Goal: Task Accomplishment & Management: Complete application form

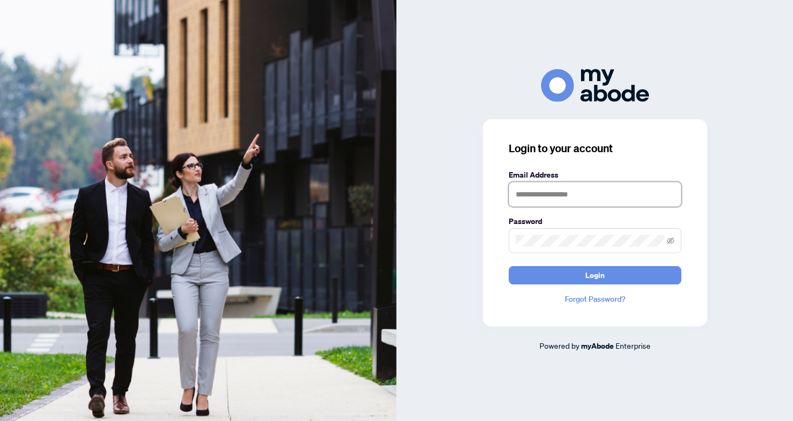
type input "**********"
click at [577, 283] on button "Login" at bounding box center [594, 275] width 173 height 18
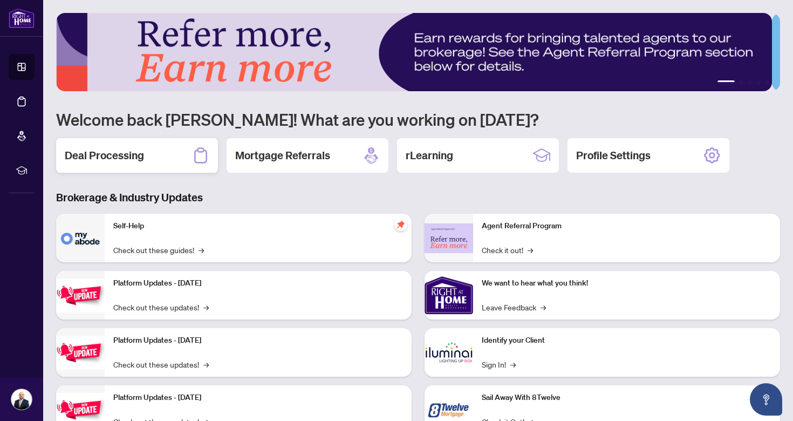
click at [121, 168] on div "Deal Processing" at bounding box center [137, 155] width 162 height 35
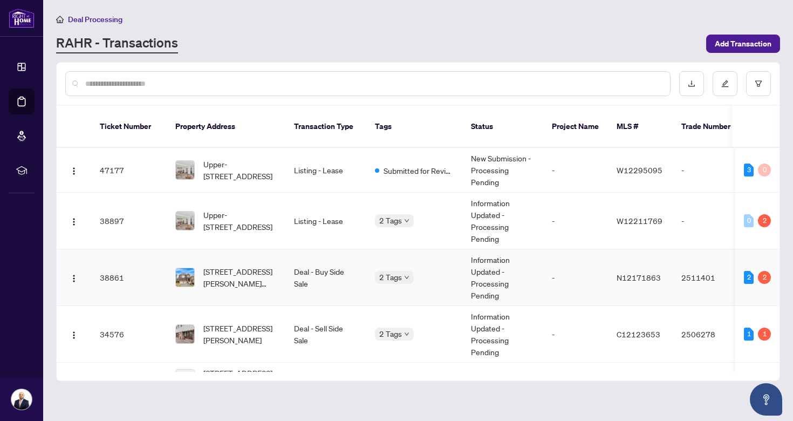
click at [307, 257] on td "Deal - Buy Side Sale" at bounding box center [325, 277] width 81 height 57
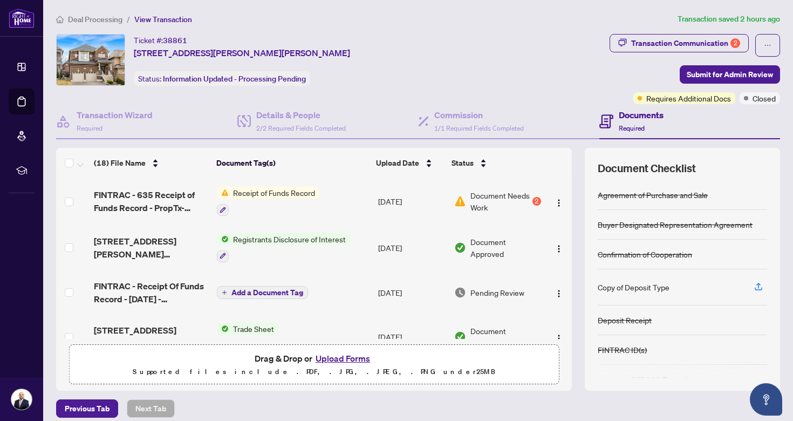
click at [329, 358] on button "Upload Forms" at bounding box center [342, 358] width 61 height 14
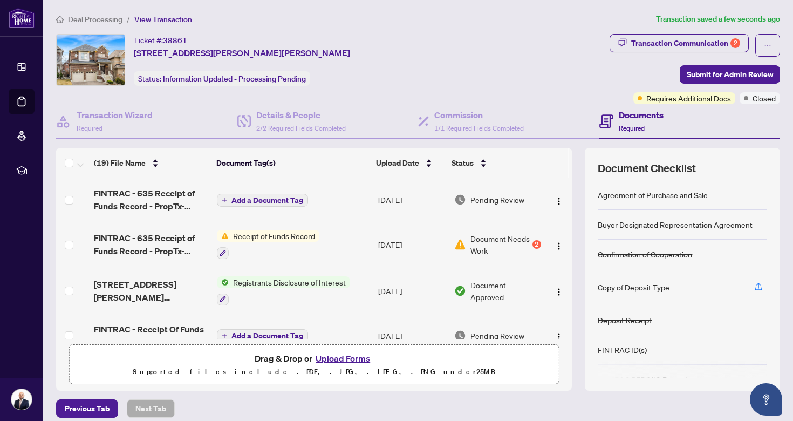
click at [264, 202] on span "Add a Document Tag" at bounding box center [267, 200] width 72 height 8
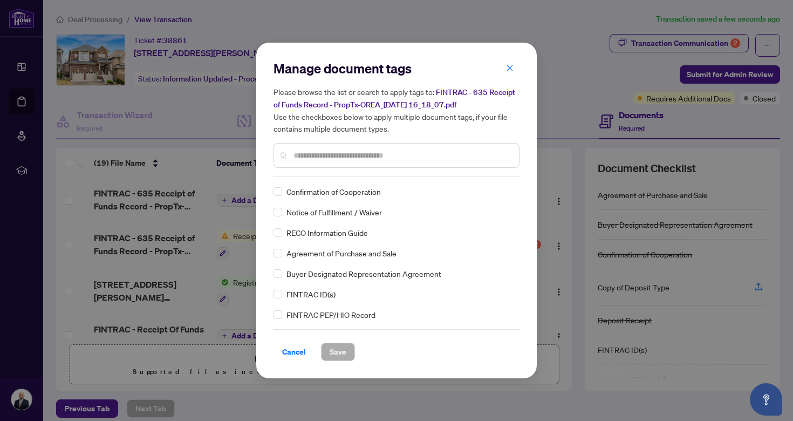
click at [367, 154] on input "text" at bounding box center [401, 155] width 217 height 12
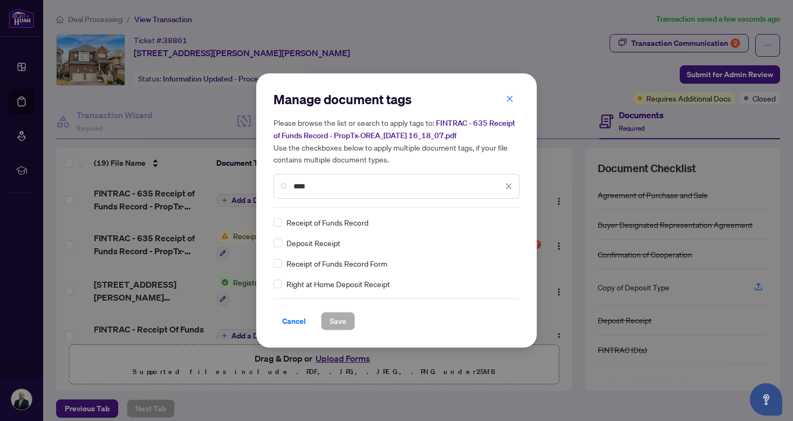
type input "****"
click at [350, 217] on span "Receipt of Funds Record" at bounding box center [327, 222] width 82 height 12
click at [349, 222] on span "Receipt of Funds Record" at bounding box center [327, 222] width 82 height 12
click at [334, 322] on span "Save" at bounding box center [337, 320] width 17 height 17
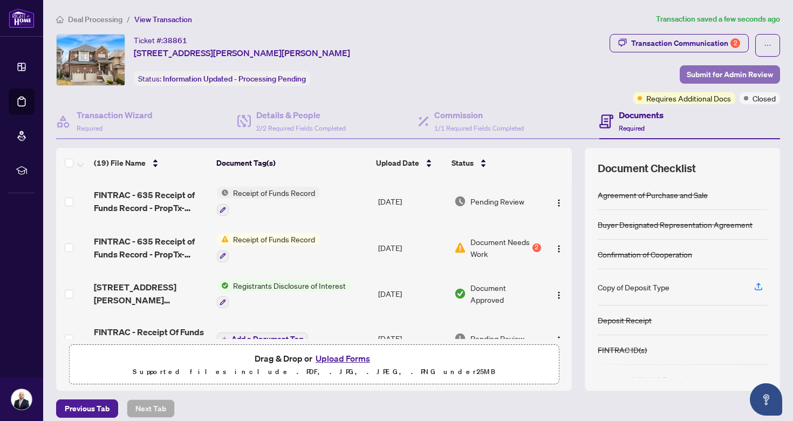
click at [703, 70] on span "Submit for Admin Review" at bounding box center [729, 74] width 86 height 17
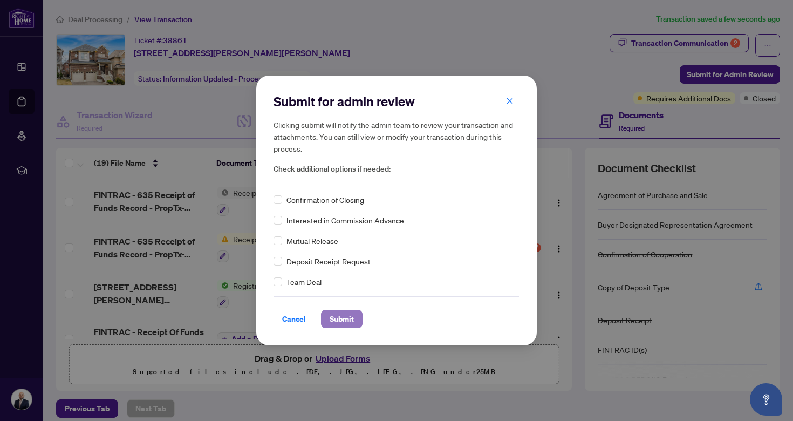
click at [334, 318] on span "Submit" at bounding box center [341, 318] width 24 height 17
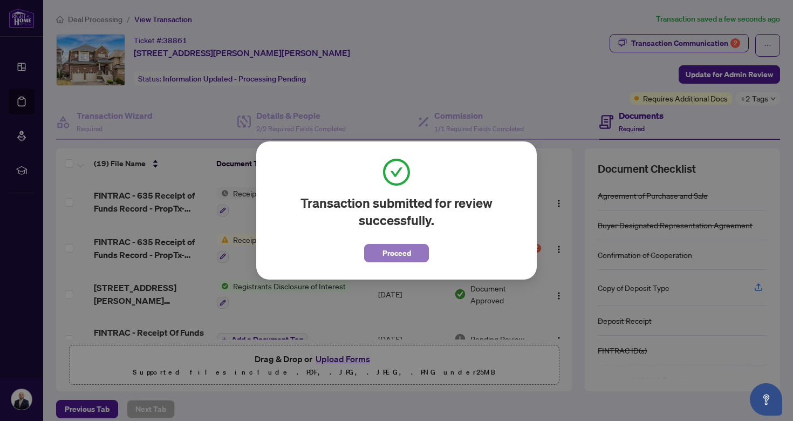
click at [398, 251] on span "Proceed" at bounding box center [396, 252] width 29 height 17
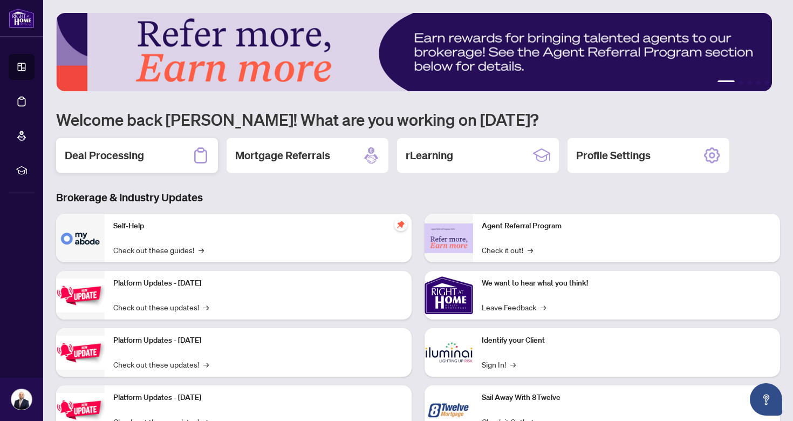
click at [93, 157] on h2 "Deal Processing" at bounding box center [104, 155] width 79 height 15
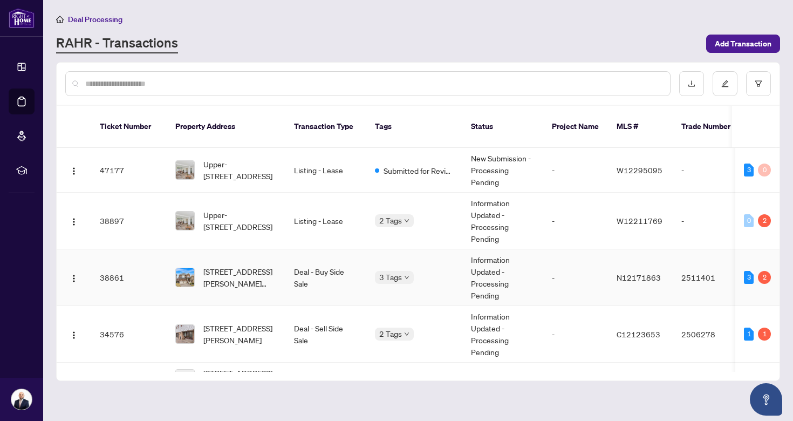
click at [119, 264] on td "38861" at bounding box center [128, 277] width 75 height 57
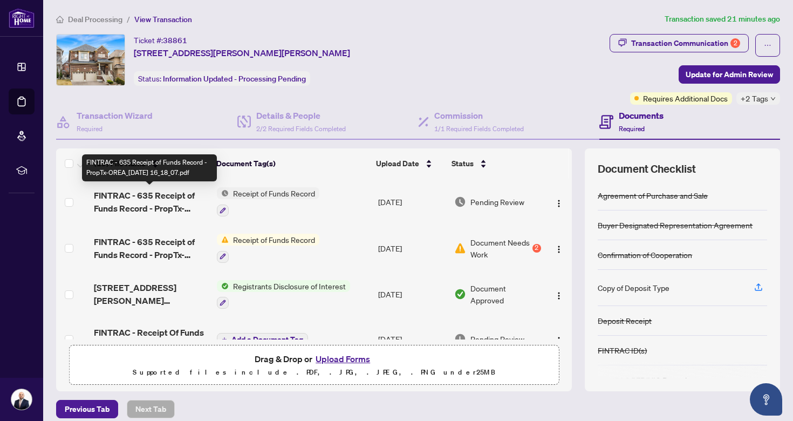
click at [140, 198] on span "FINTRAC - 635 Receipt of Funds Record - PropTx-OREA_[DATE] 16_18_07.pdf" at bounding box center [151, 202] width 114 height 26
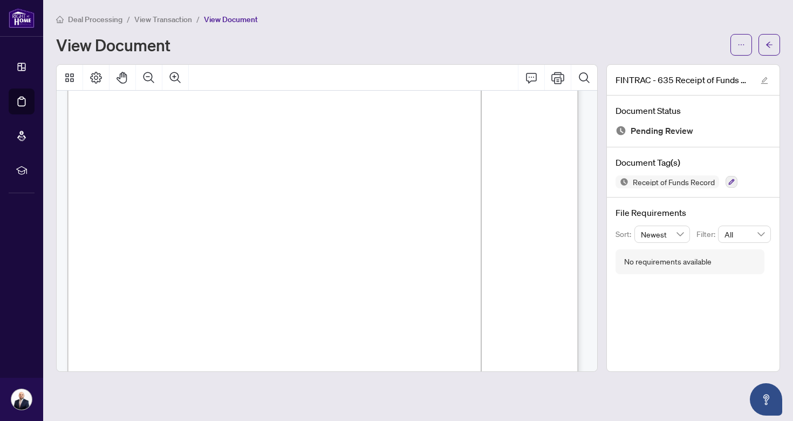
scroll to position [32, 0]
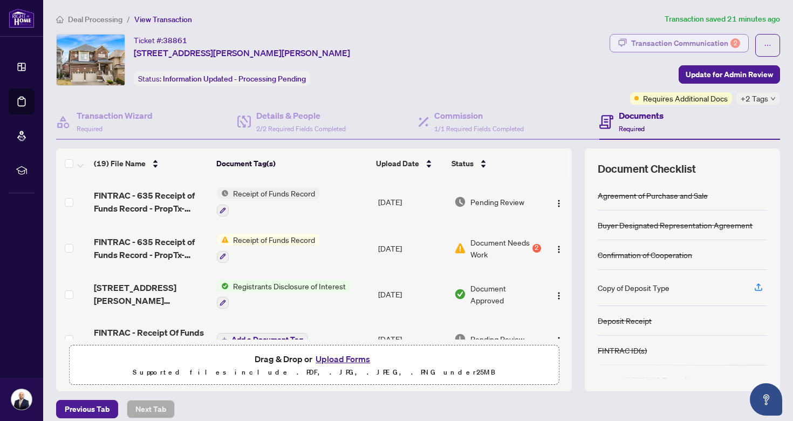
click at [690, 40] on div "Transaction Communication 2" at bounding box center [685, 43] width 109 height 17
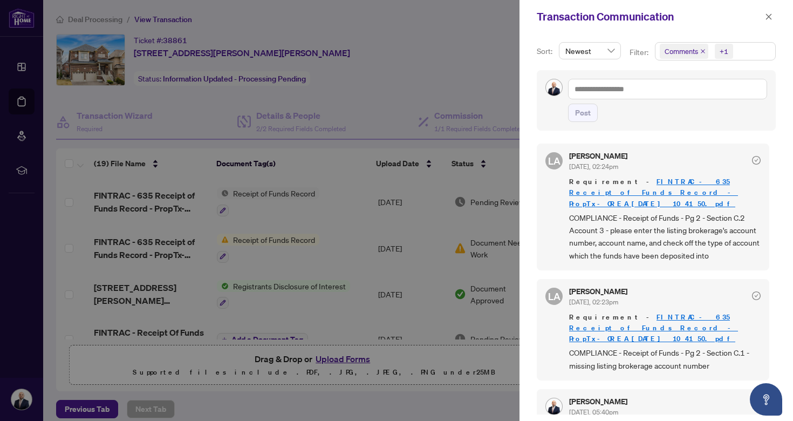
click at [492, 66] on div at bounding box center [396, 210] width 793 height 421
click at [762, 18] on button "button" at bounding box center [768, 16] width 14 height 13
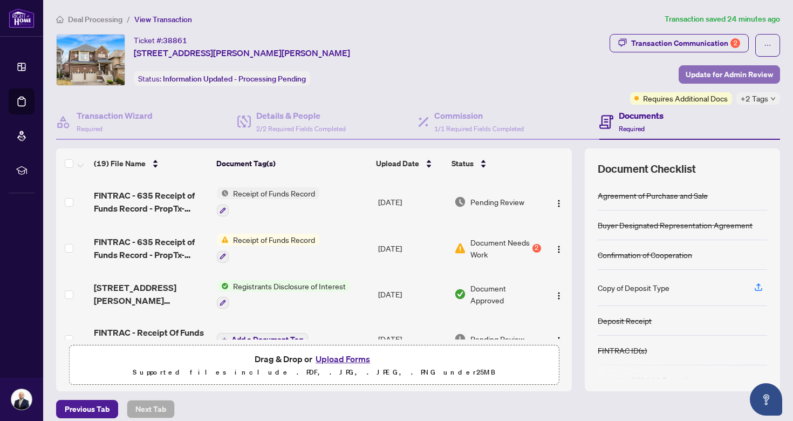
click at [738, 75] on span "Update for Admin Review" at bounding box center [728, 74] width 87 height 17
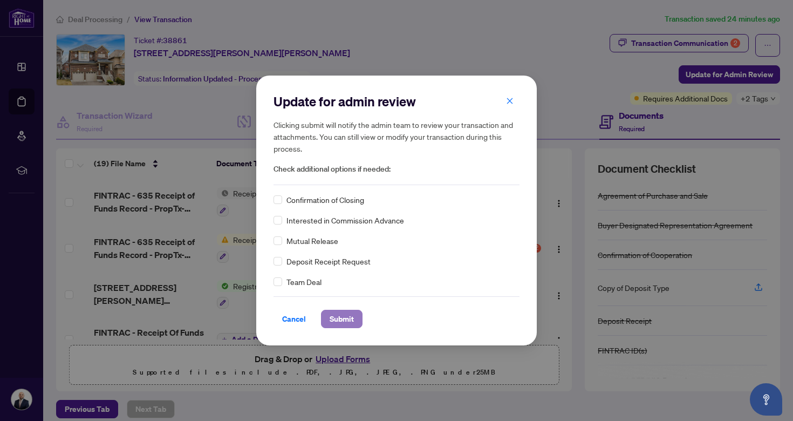
click at [339, 318] on span "Submit" at bounding box center [341, 318] width 24 height 17
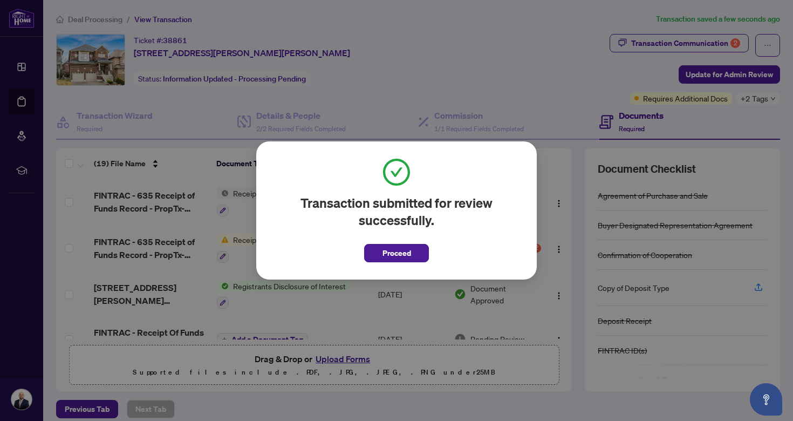
click at [389, 255] on span "Proceed" at bounding box center [396, 252] width 29 height 17
